Goal: Check status: Check status

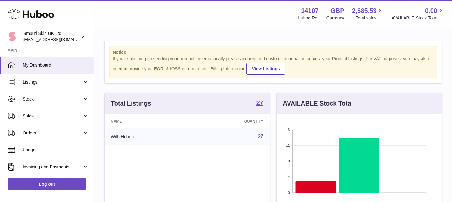
scroll to position [98, 165]
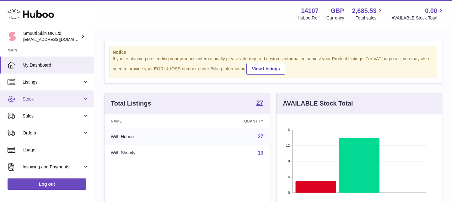
click at [86, 101] on link "Stock" at bounding box center [47, 98] width 94 height 17
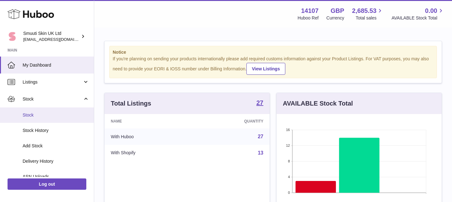
click at [32, 113] on span "Stock" at bounding box center [56, 115] width 67 height 6
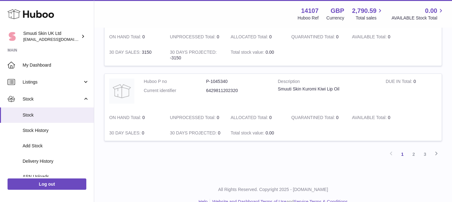
scroll to position [761, 0]
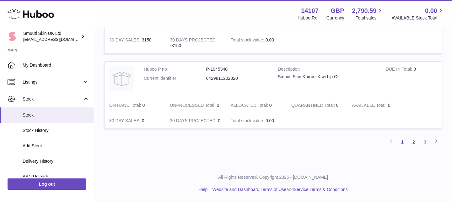
click at [413, 142] on link "2" at bounding box center [413, 141] width 11 height 11
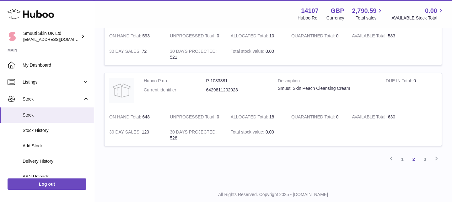
scroll to position [750, 0]
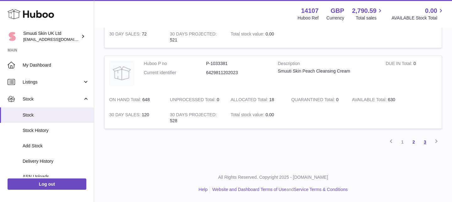
click at [424, 143] on link "3" at bounding box center [425, 141] width 11 height 11
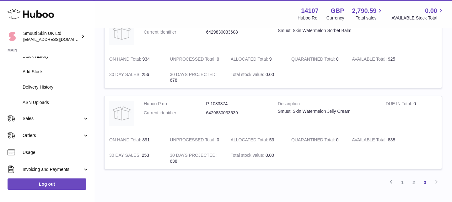
scroll to position [502, 0]
drag, startPoint x: 255, startPoint y: 139, endPoint x: 292, endPoint y: 139, distance: 36.7
click at [292, 139] on tr "Huboo P no P-1033374 Current identifier 6429830033639 Description Smuuti Skin W…" at bounding box center [273, 131] width 338 height 73
click at [291, 155] on td at bounding box center [364, 157] width 155 height 21
drag, startPoint x: 134, startPoint y: 140, endPoint x: 160, endPoint y: 139, distance: 26.4
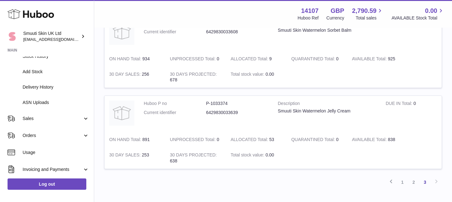
click at [160, 139] on td "ON HAND Total 891" at bounding box center [135, 139] width 61 height 15
click at [150, 139] on td "ON HAND Total 891" at bounding box center [135, 139] width 61 height 15
